Goal: Check status: Check status

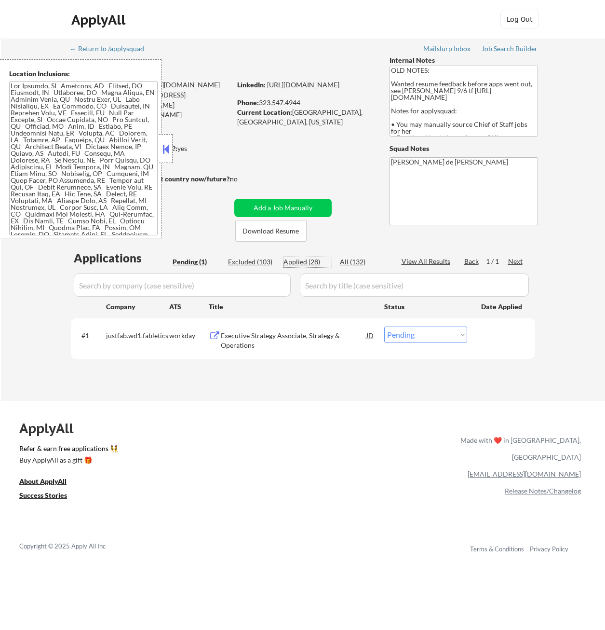
click at [308, 260] on div "Applied (28)" at bounding box center [308, 262] width 48 height 10
select select ""applied""
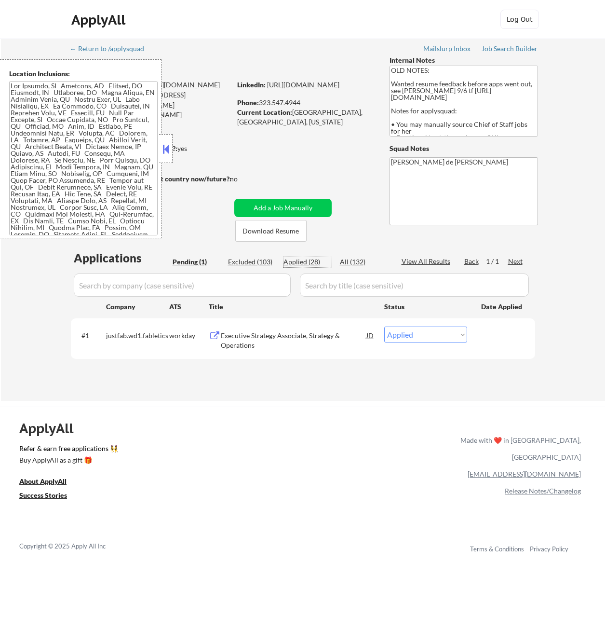
select select ""applied""
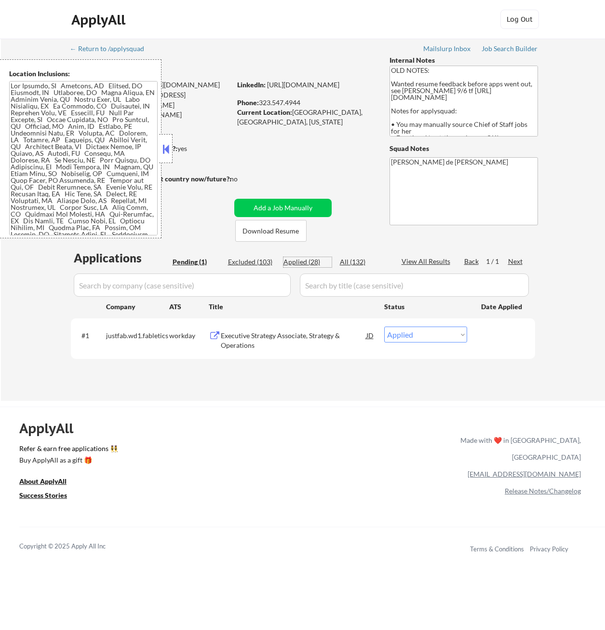
select select ""applied""
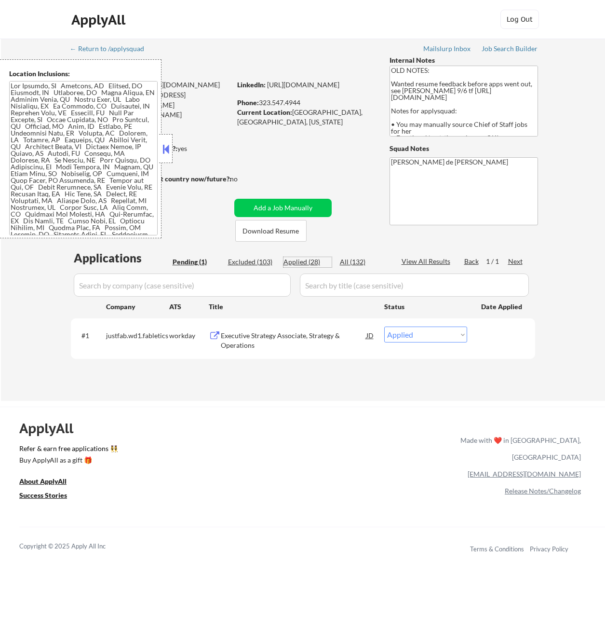
select select ""applied""
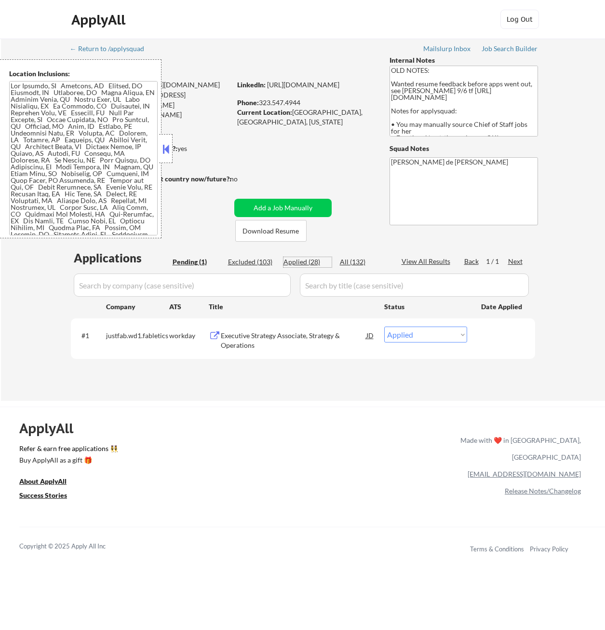
select select ""applied""
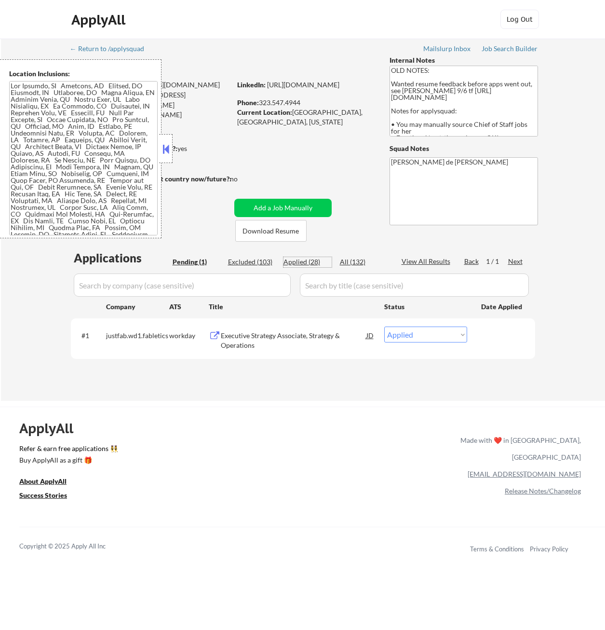
select select ""applied""
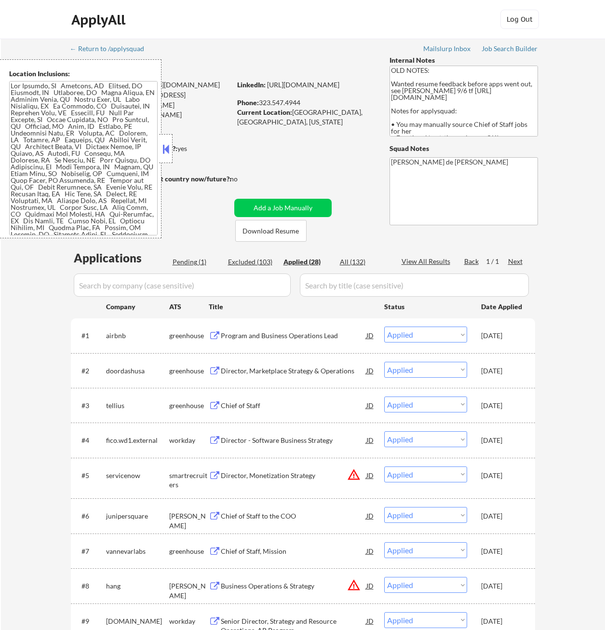
click at [164, 150] on button at bounding box center [166, 149] width 11 height 14
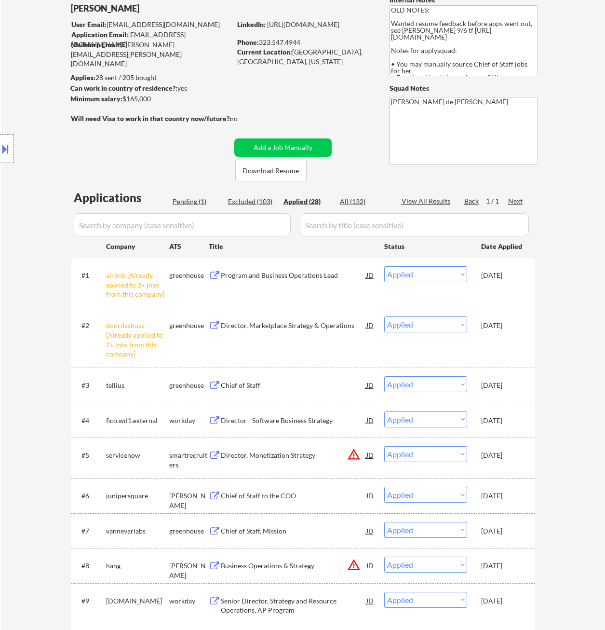
scroll to position [48, 0]
